Goal: Information Seeking & Learning: Understand process/instructions

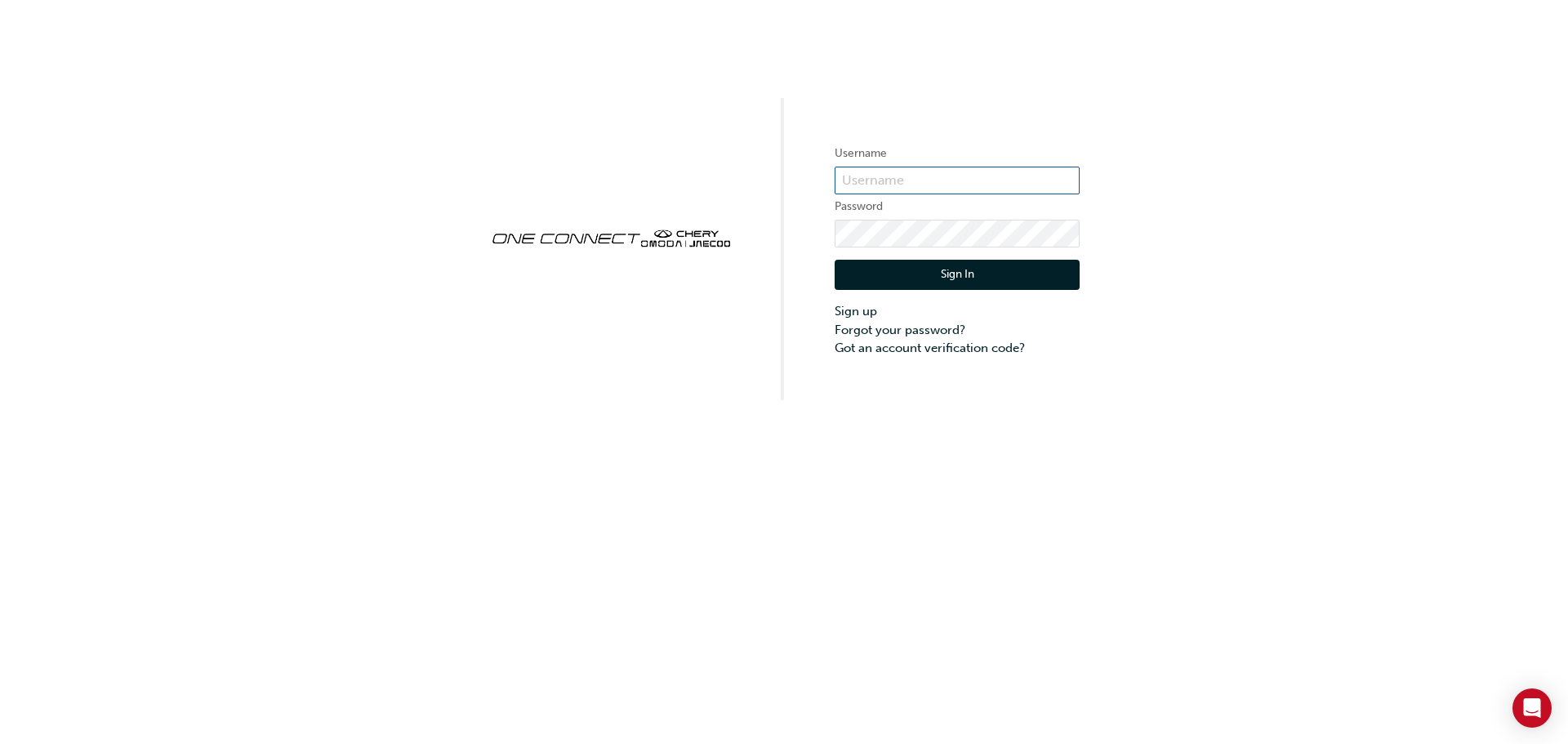
type input "ONE00247"
click at [951, 276] on button "Sign In" at bounding box center [957, 275] width 245 height 31
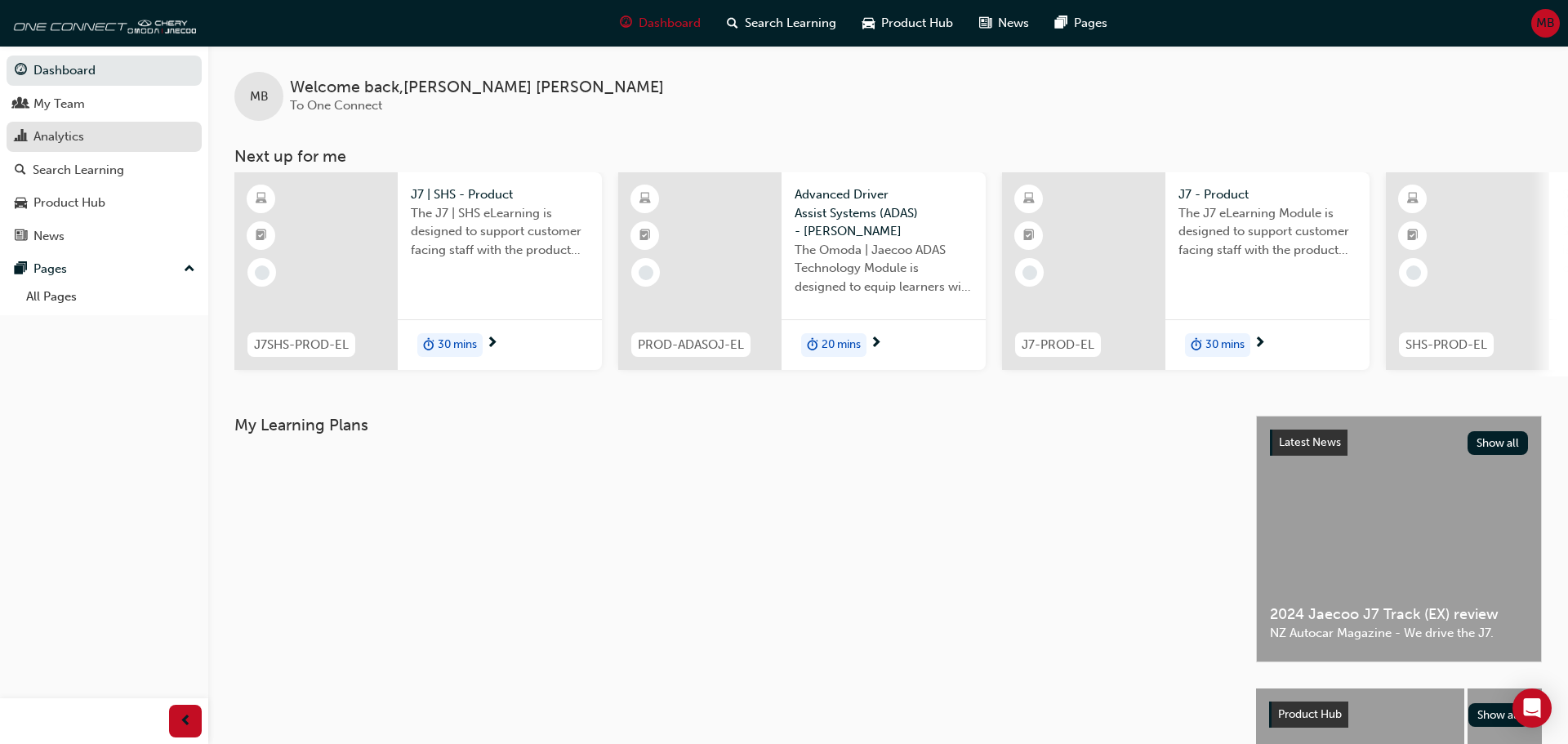
click at [59, 134] on div "Analytics" at bounding box center [59, 136] width 51 height 18
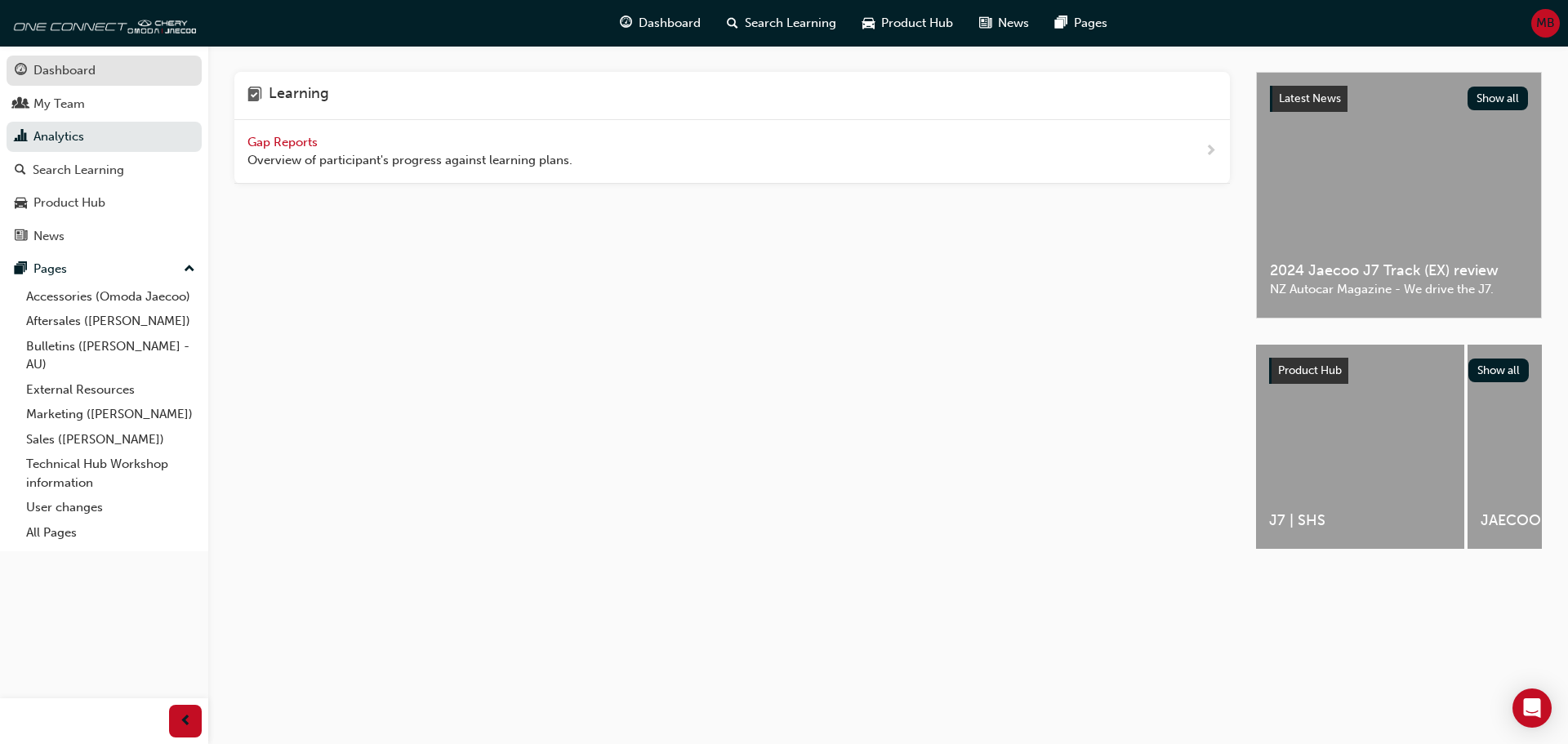
click at [64, 69] on div "Dashboard" at bounding box center [64, 70] width 62 height 18
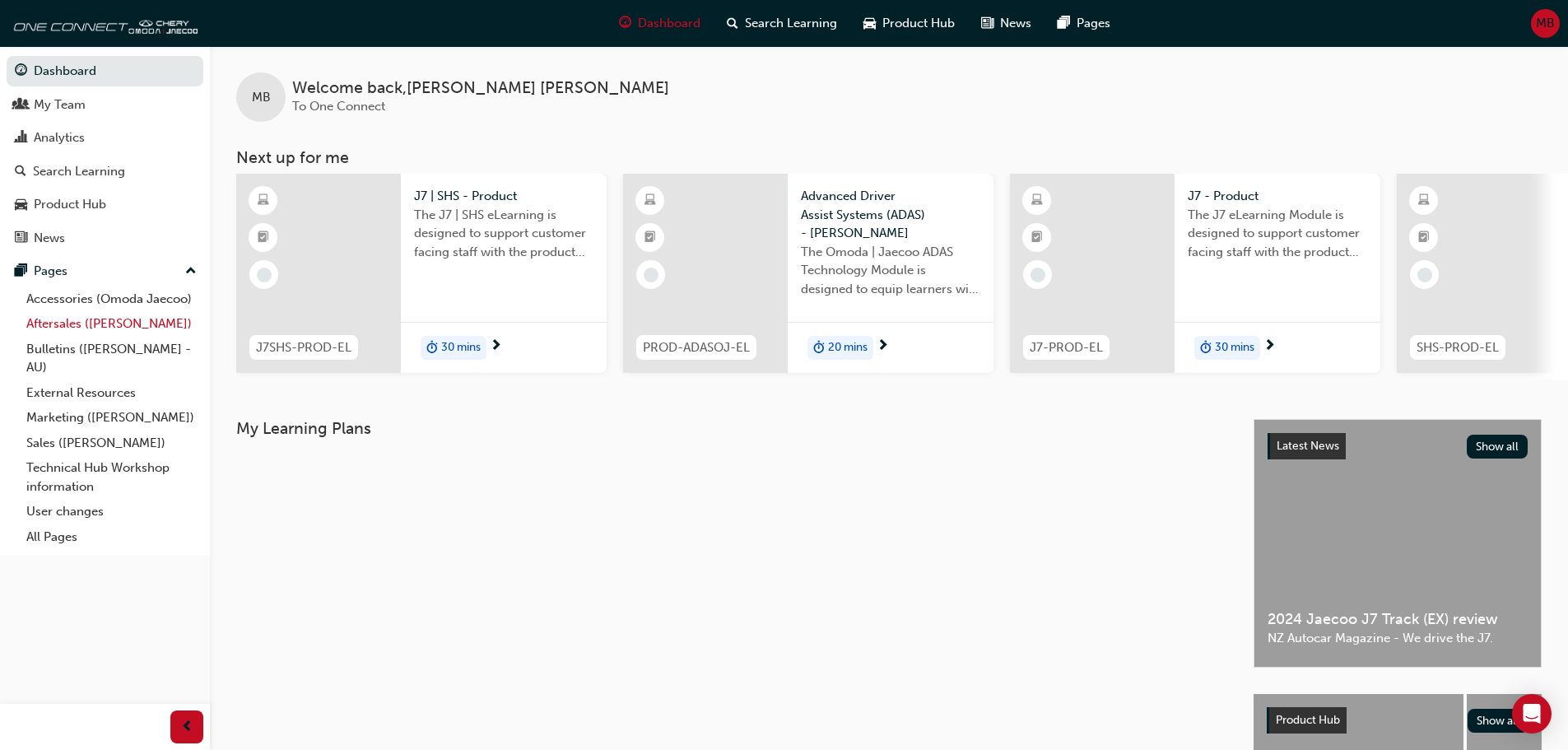
click at [89, 322] on link "Aftersales ([PERSON_NAME])" at bounding box center [111, 323] width 183 height 26
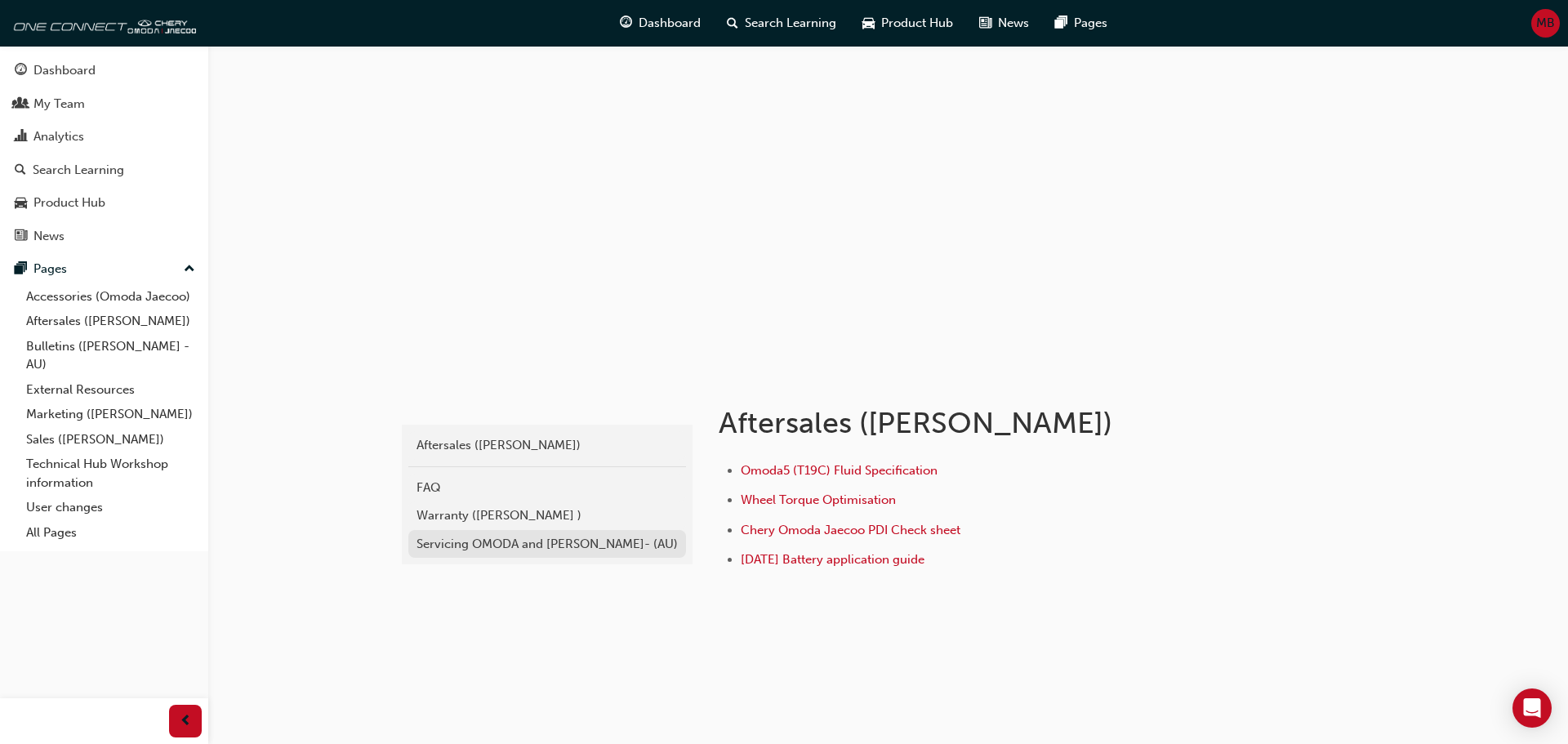
click at [475, 546] on div "Servicing OMODA and [PERSON_NAME]- (AU)" at bounding box center [547, 544] width 261 height 18
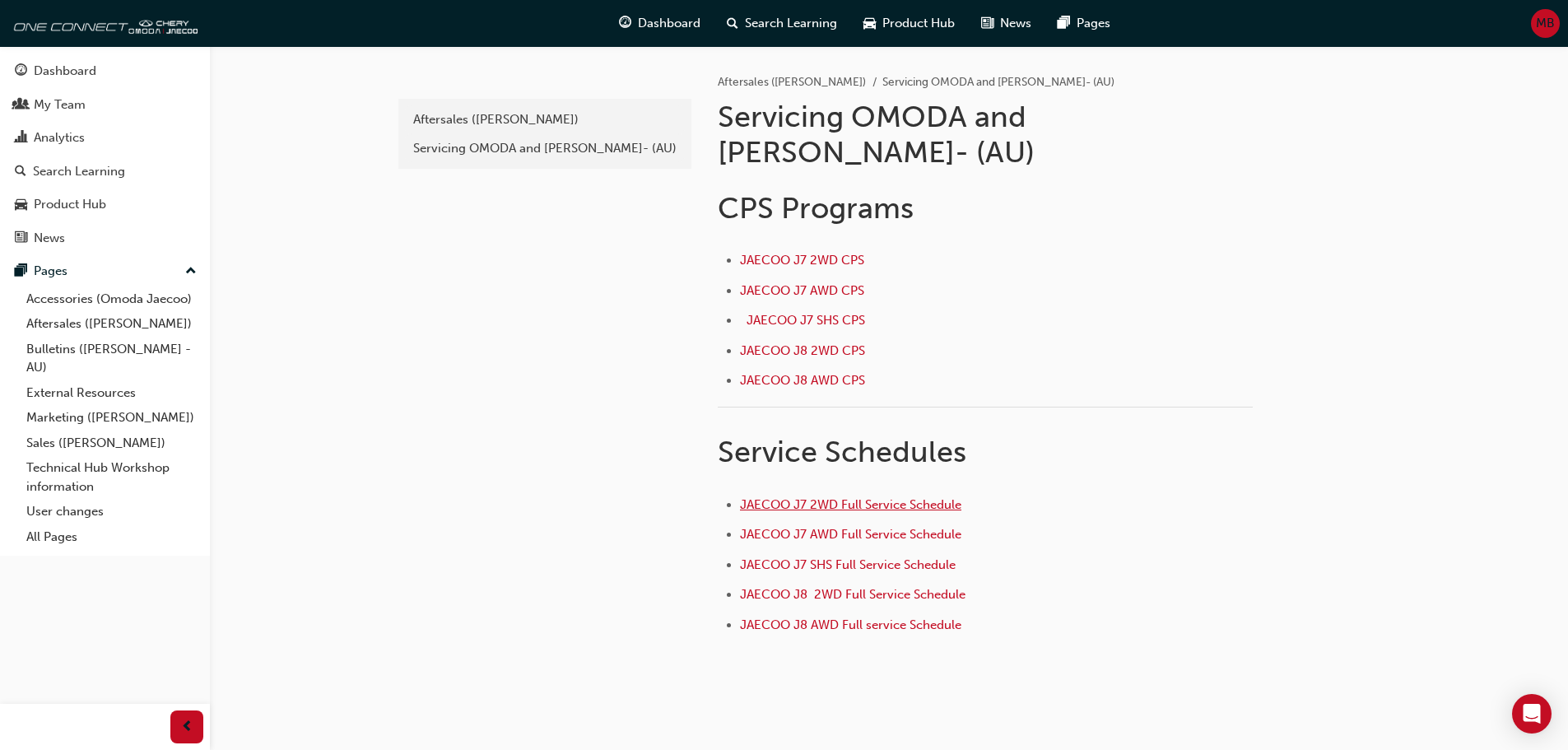
click at [799, 497] on span "JAECOO J7 2WD Full Service Schedule" at bounding box center [850, 504] width 221 height 15
click at [803, 283] on span "JAECOO J7 AWD CPS ﻿" at bounding box center [803, 290] width 128 height 15
